Goal: Check status: Check status

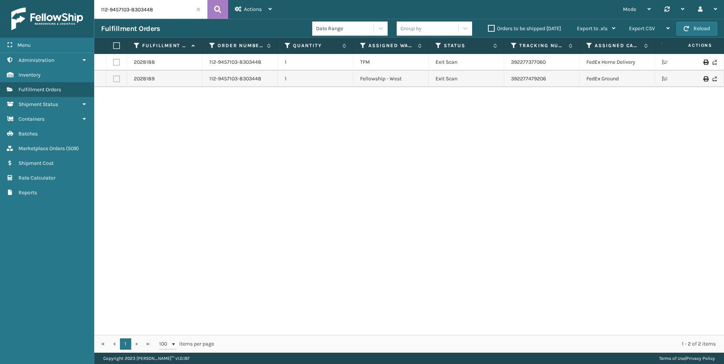
click at [141, 10] on input "112-9457103-8303448" at bounding box center [150, 9] width 113 height 19
type input "111-4255872-3470651"
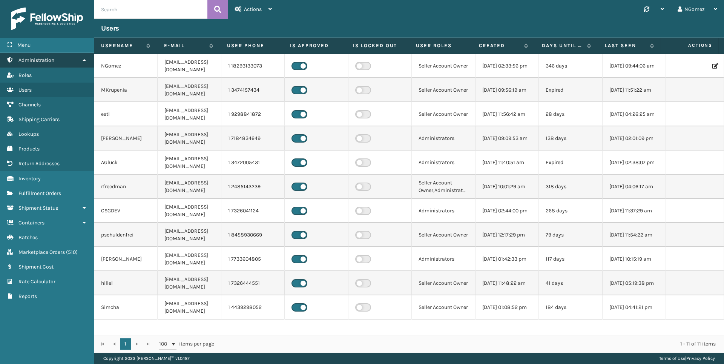
click at [64, 64] on link "Administration" at bounding box center [47, 60] width 94 height 15
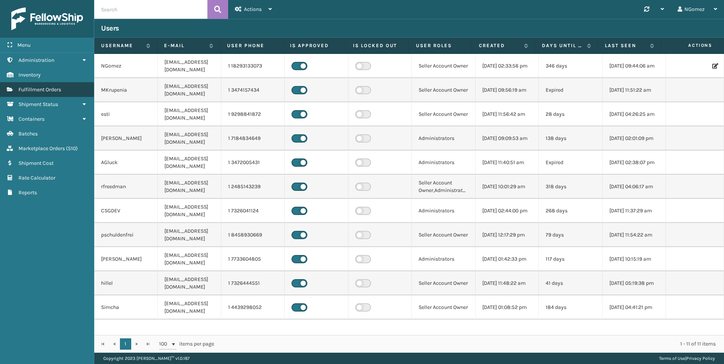
click at [54, 92] on span "Fulfillment Orders" at bounding box center [39, 89] width 43 height 6
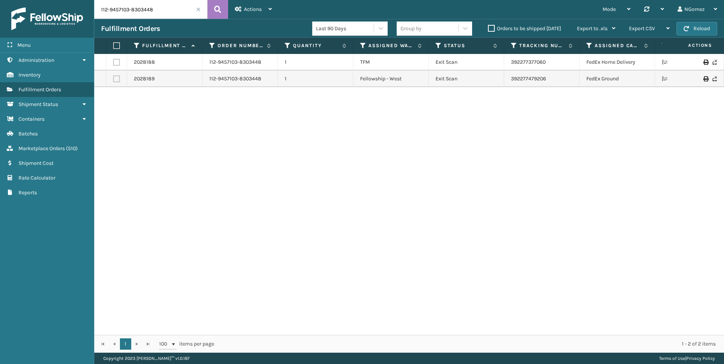
click at [130, 6] on input "112-9457103-8303448" at bounding box center [150, 9] width 113 height 19
paste input "1-4255872-3470651"
type input "111-4255872-3470651"
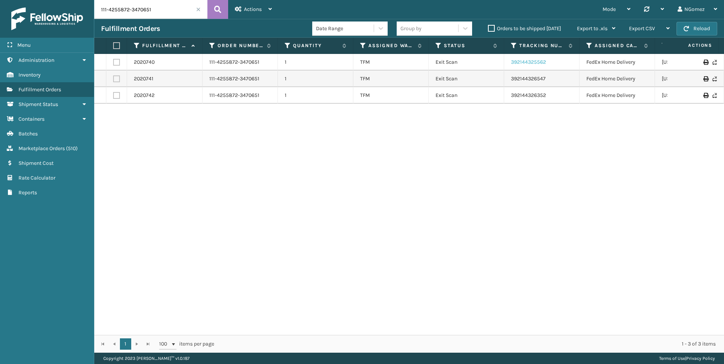
click at [528, 60] on link "392144325562" at bounding box center [528, 62] width 35 height 6
click at [540, 77] on link "392144326547" at bounding box center [528, 78] width 35 height 6
click at [538, 93] on link "392144326352" at bounding box center [528, 95] width 35 height 6
